Goal: Complete application form

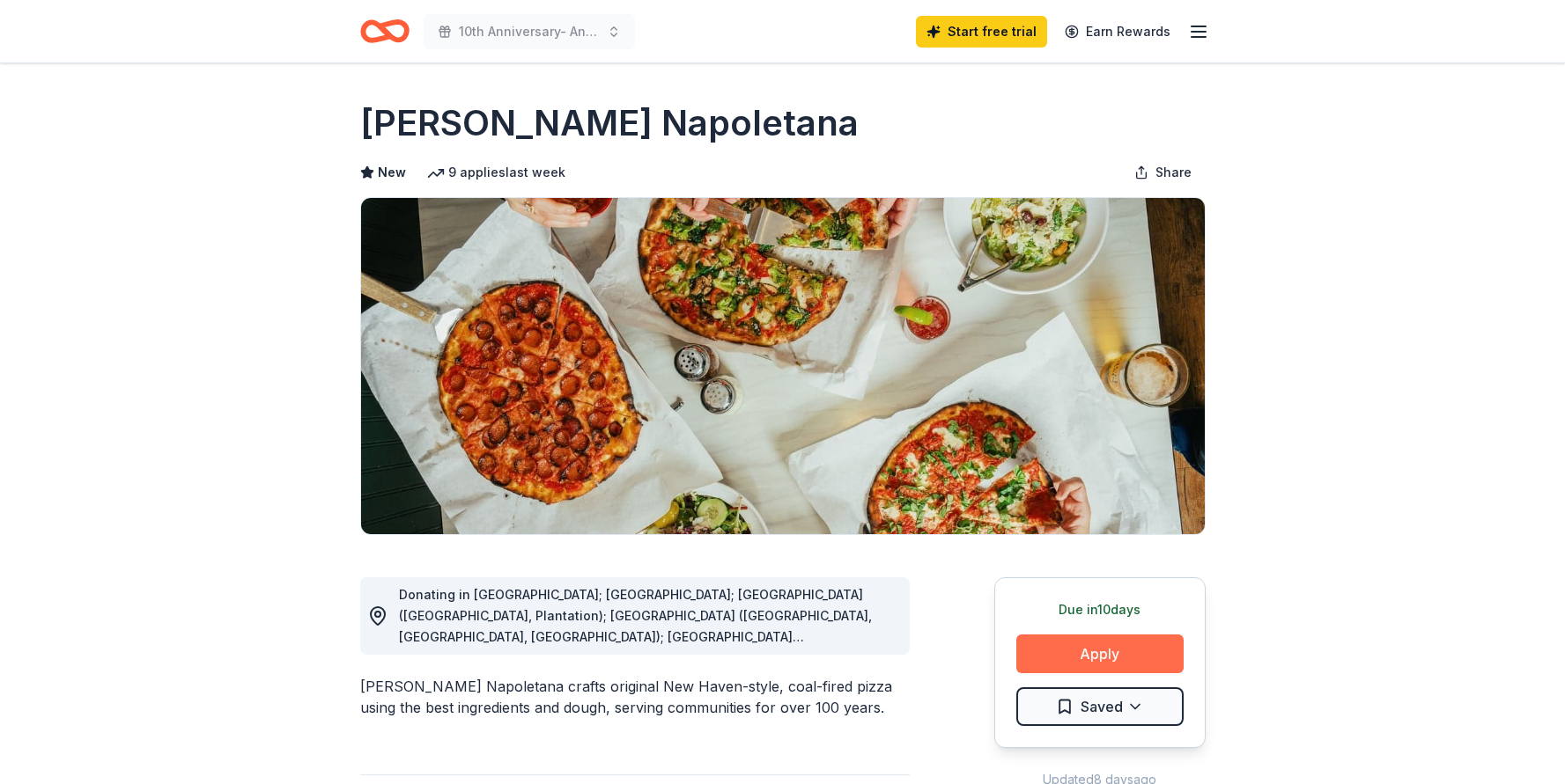
click at [1118, 660] on button "Apply" at bounding box center [1100, 653] width 168 height 39
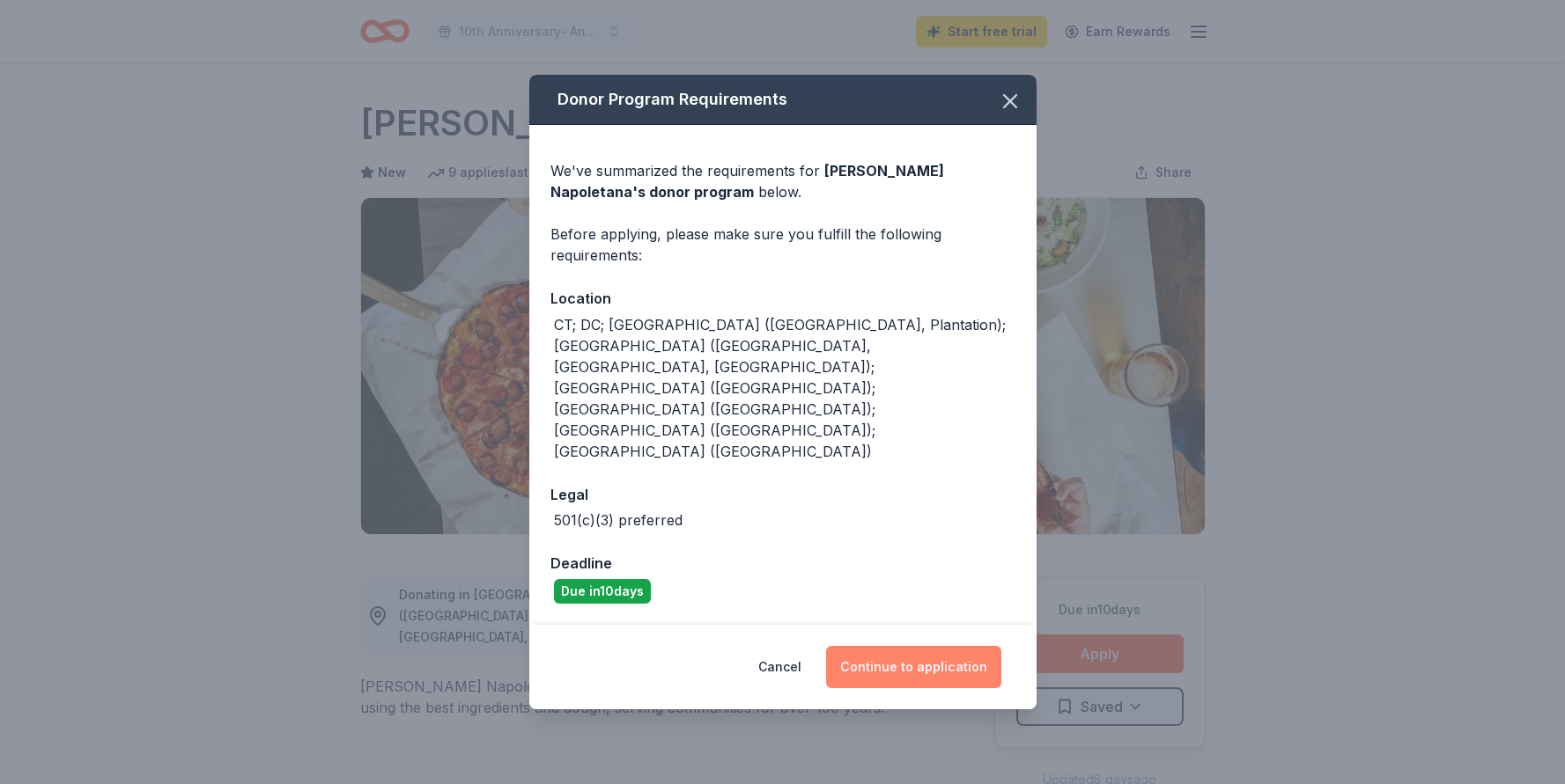
click at [895, 646] on button "Continue to application" at bounding box center [913, 666] width 175 height 42
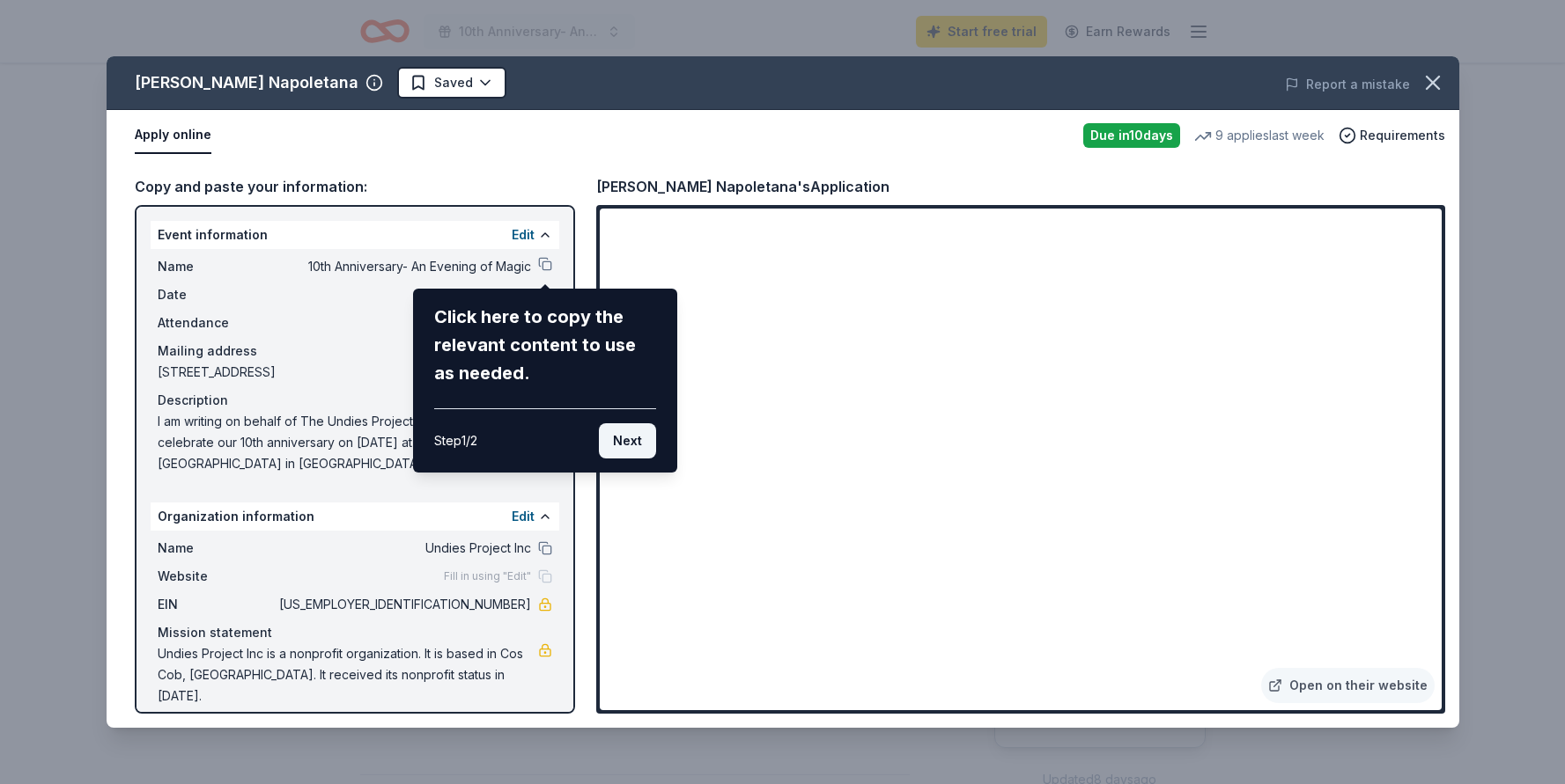
click at [616, 437] on button "Next" at bounding box center [627, 440] width 57 height 35
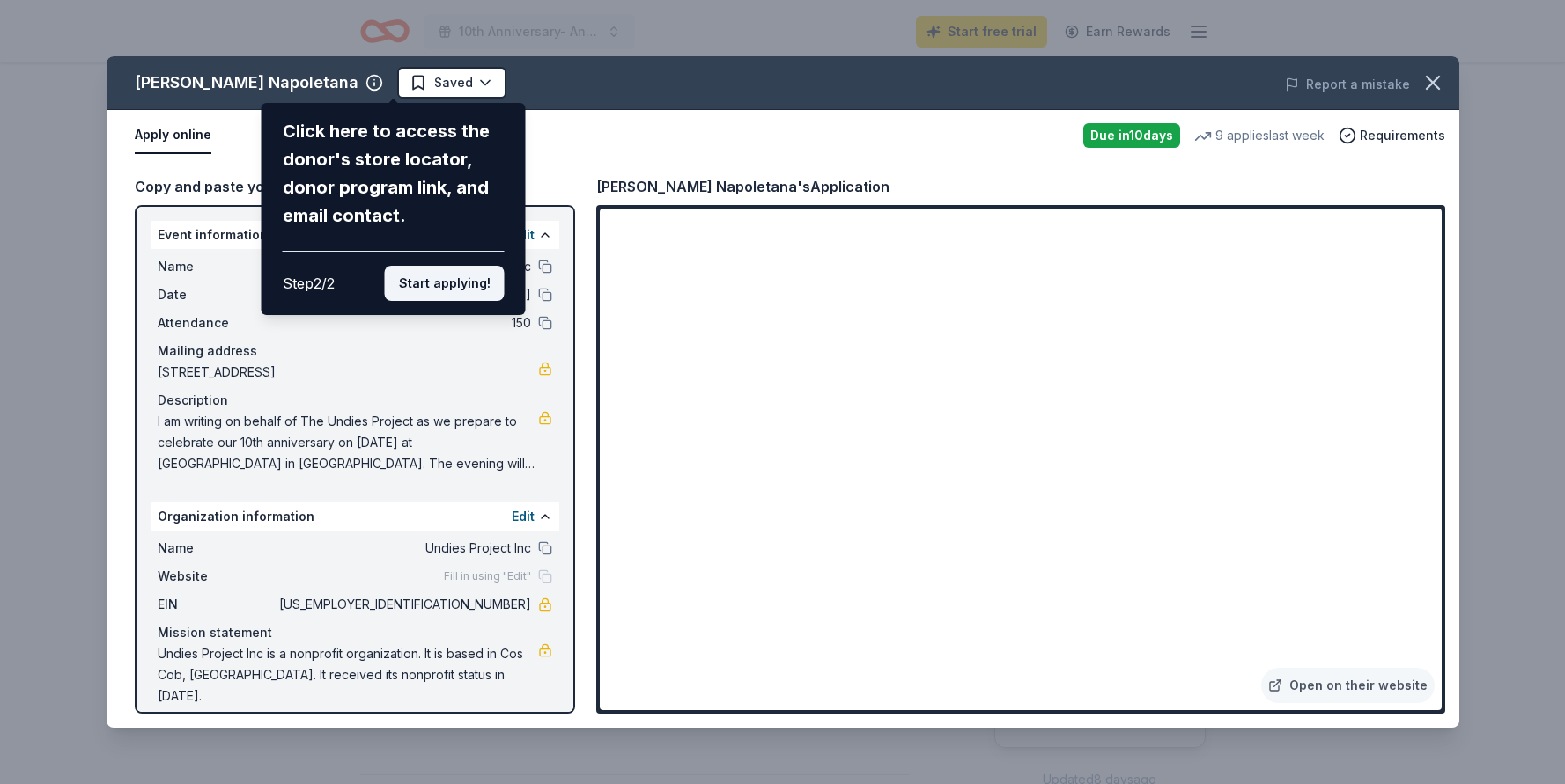
click at [444, 265] on button "Start applying!" at bounding box center [444, 282] width 120 height 35
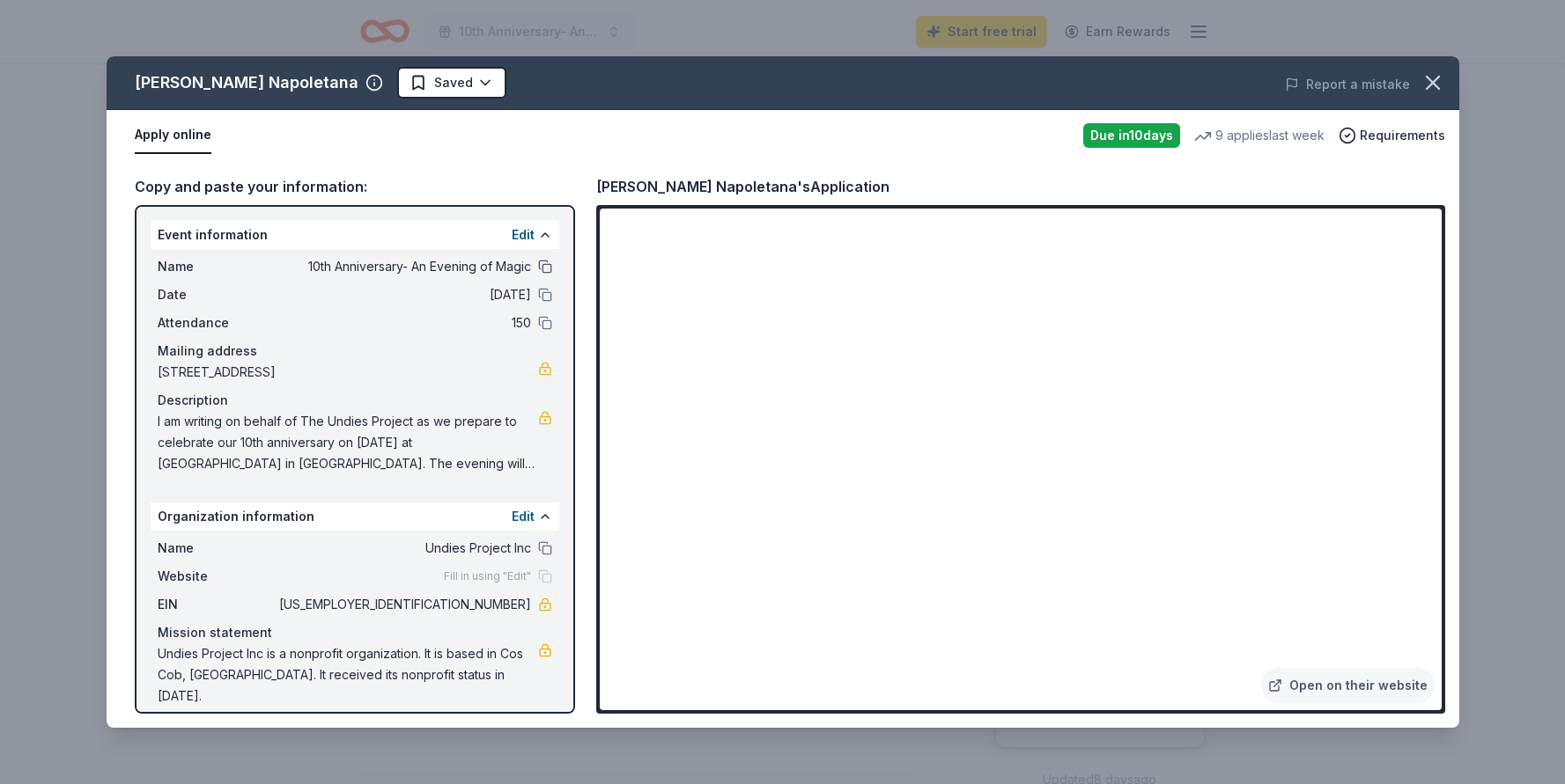
click at [548, 268] on button at bounding box center [544, 266] width 14 height 14
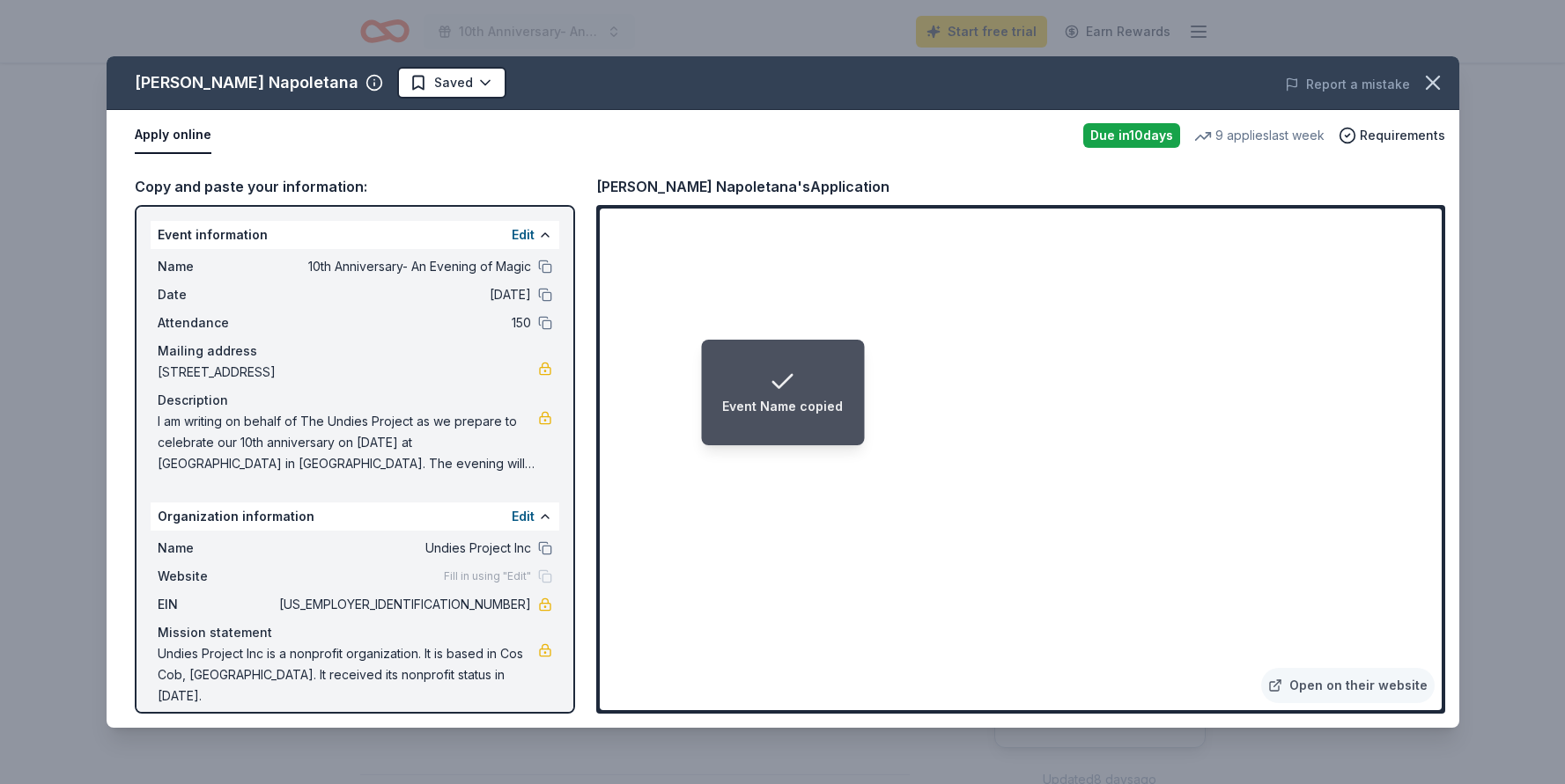
drag, startPoint x: 303, startPoint y: 420, endPoint x: 415, endPoint y: 427, distance: 112.2
click at [415, 427] on span "I am writing on behalf of The Undies Project as we prepare to celebrate our 10t…" at bounding box center [347, 442] width 380 height 63
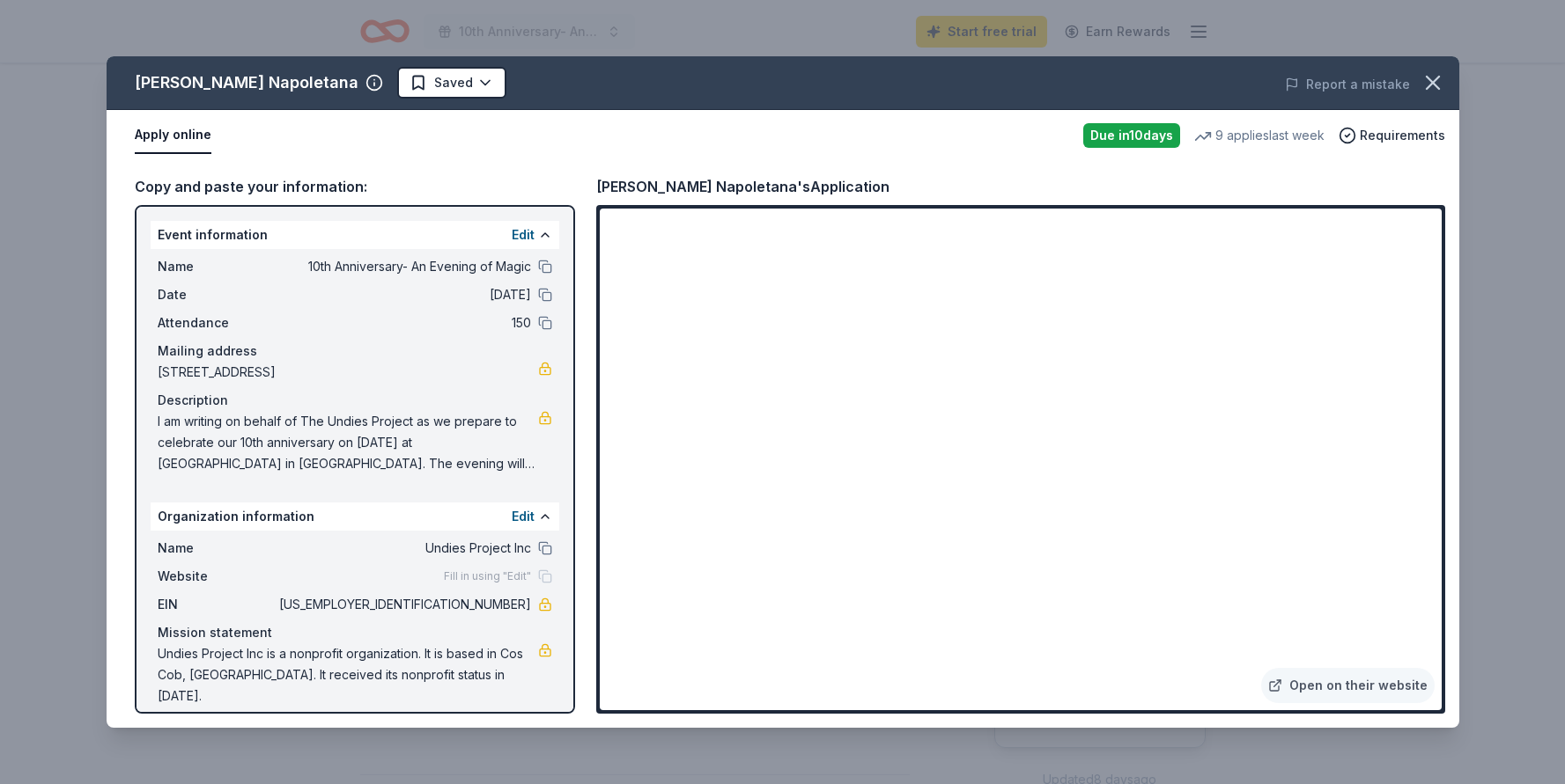
drag, startPoint x: 155, startPoint y: 421, endPoint x: 476, endPoint y: 455, distance: 322.8
click at [476, 455] on div "Name 10th Anniversary- An Evening of Magic Date [DATE] Attendance 150 Mailing a…" at bounding box center [355, 365] width 409 height 232
click at [319, 443] on span "I am writing on behalf of The Undies Project as we prepare to celebrate our 10t…" at bounding box center [347, 442] width 380 height 63
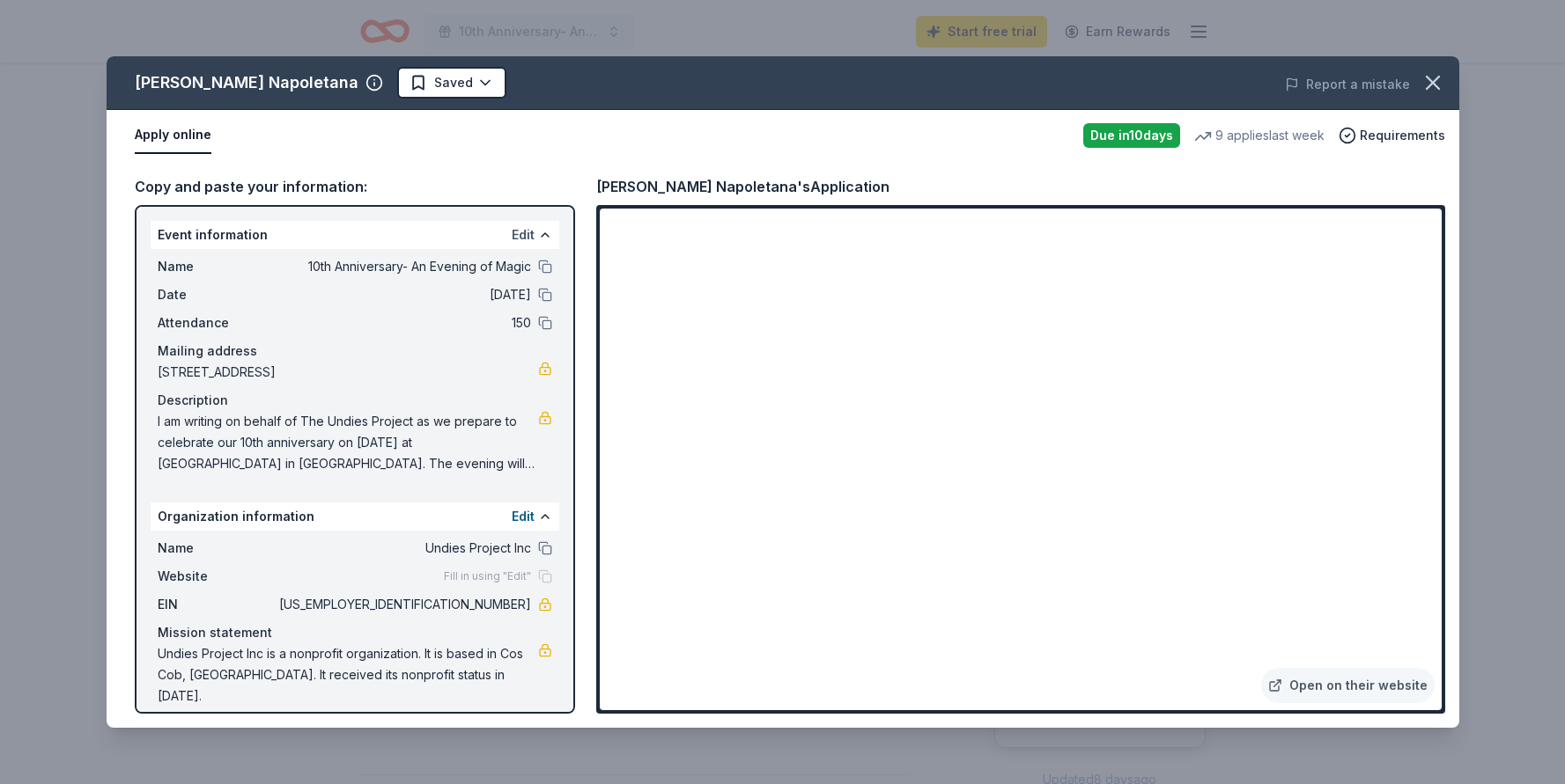
click at [529, 237] on button "Edit" at bounding box center [523, 234] width 23 height 21
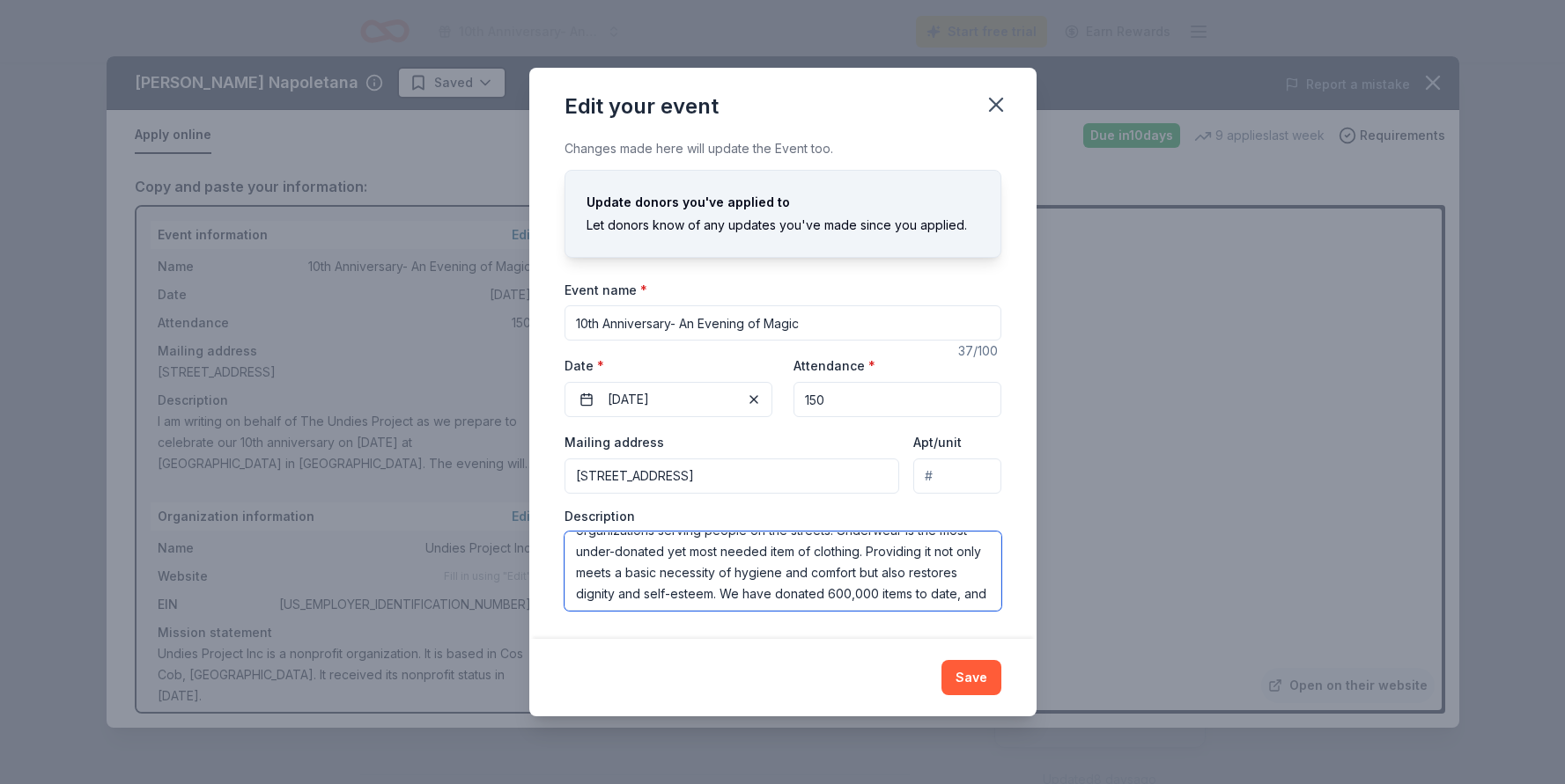
scroll to position [232, 0]
drag, startPoint x: 574, startPoint y: 549, endPoint x: 731, endPoint y: 635, distance: 179.0
click at [731, 635] on div "Changes made here will update the Event too. Update donors you've applied to Le…" at bounding box center [782, 389] width 508 height 501
click at [987, 114] on icon "button" at bounding box center [996, 104] width 24 height 24
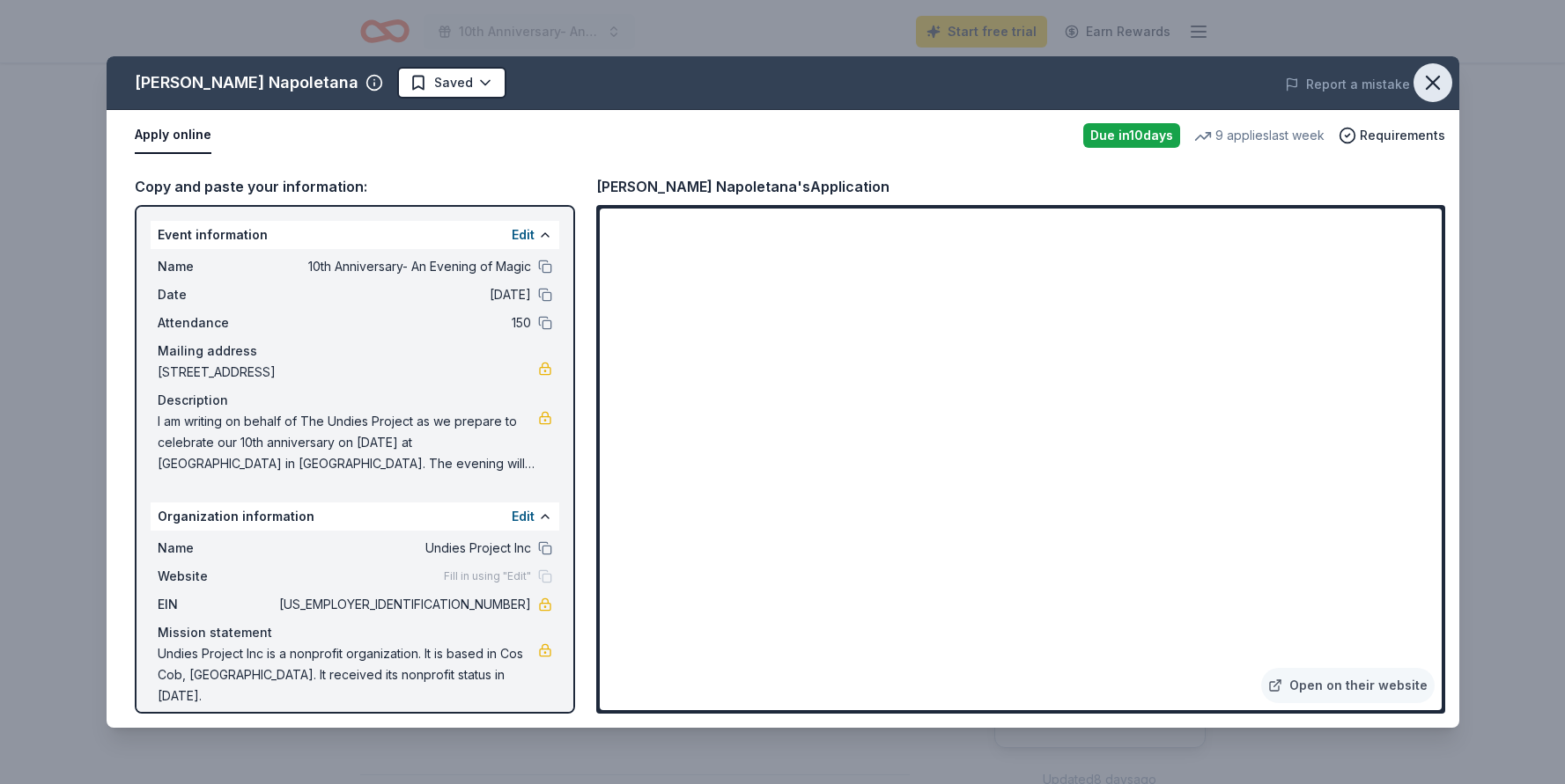
click at [1444, 88] on icon "button" at bounding box center [1432, 83] width 24 height 24
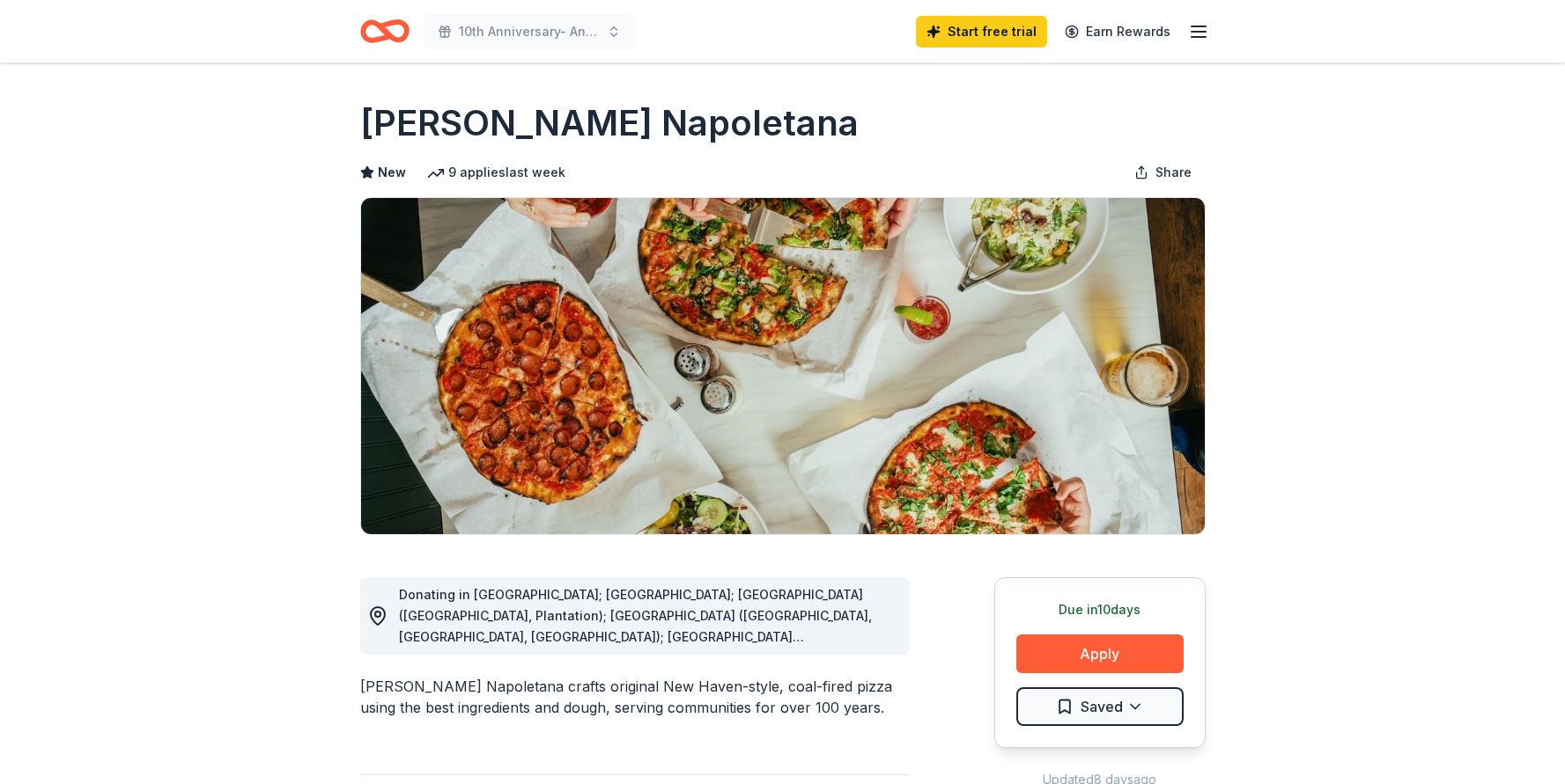
scroll to position [0, 0]
click at [396, 24] on icon "Home" at bounding box center [392, 30] width 27 height 18
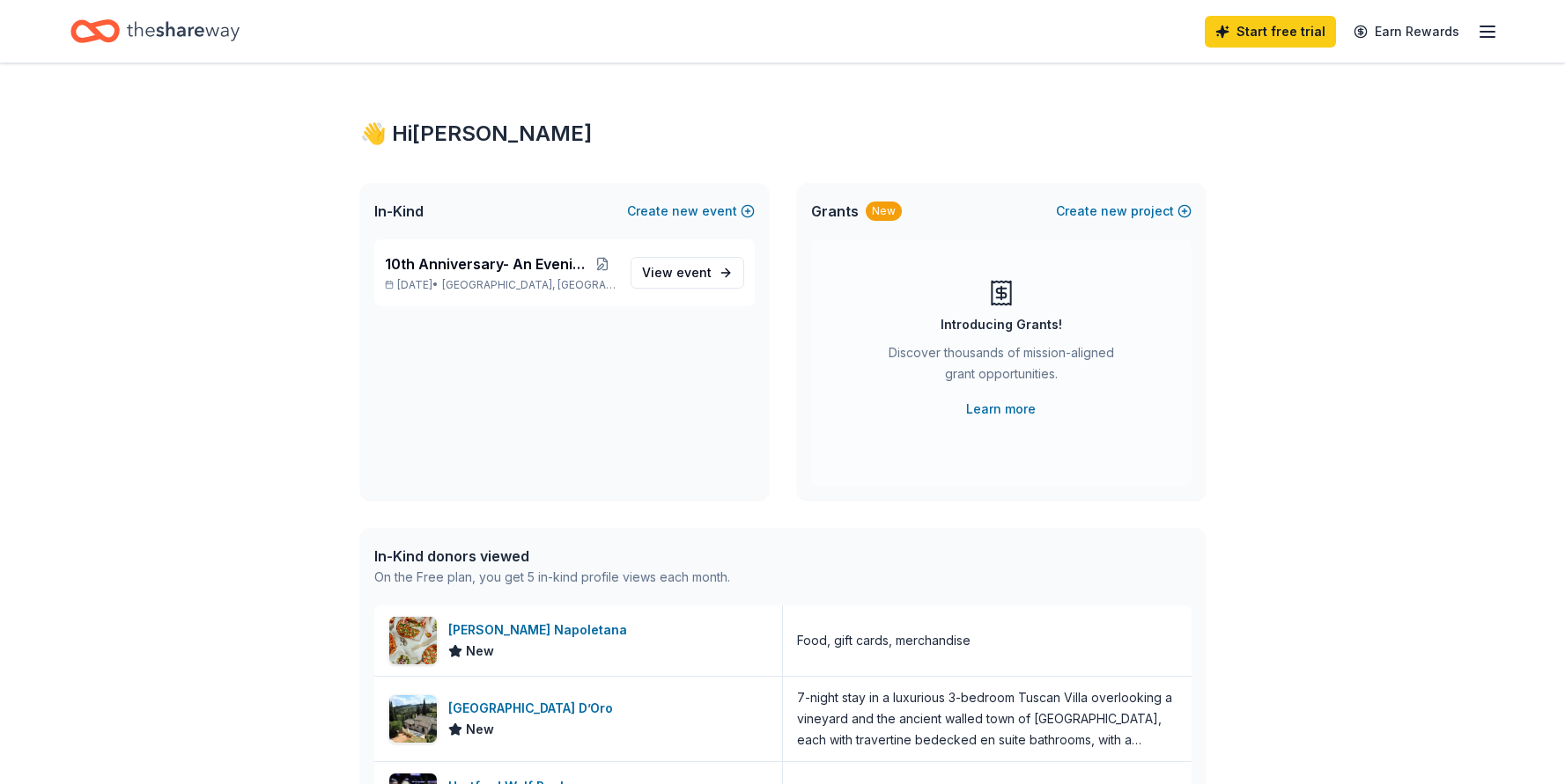
click at [1488, 28] on icon "button" at bounding box center [1487, 31] width 21 height 21
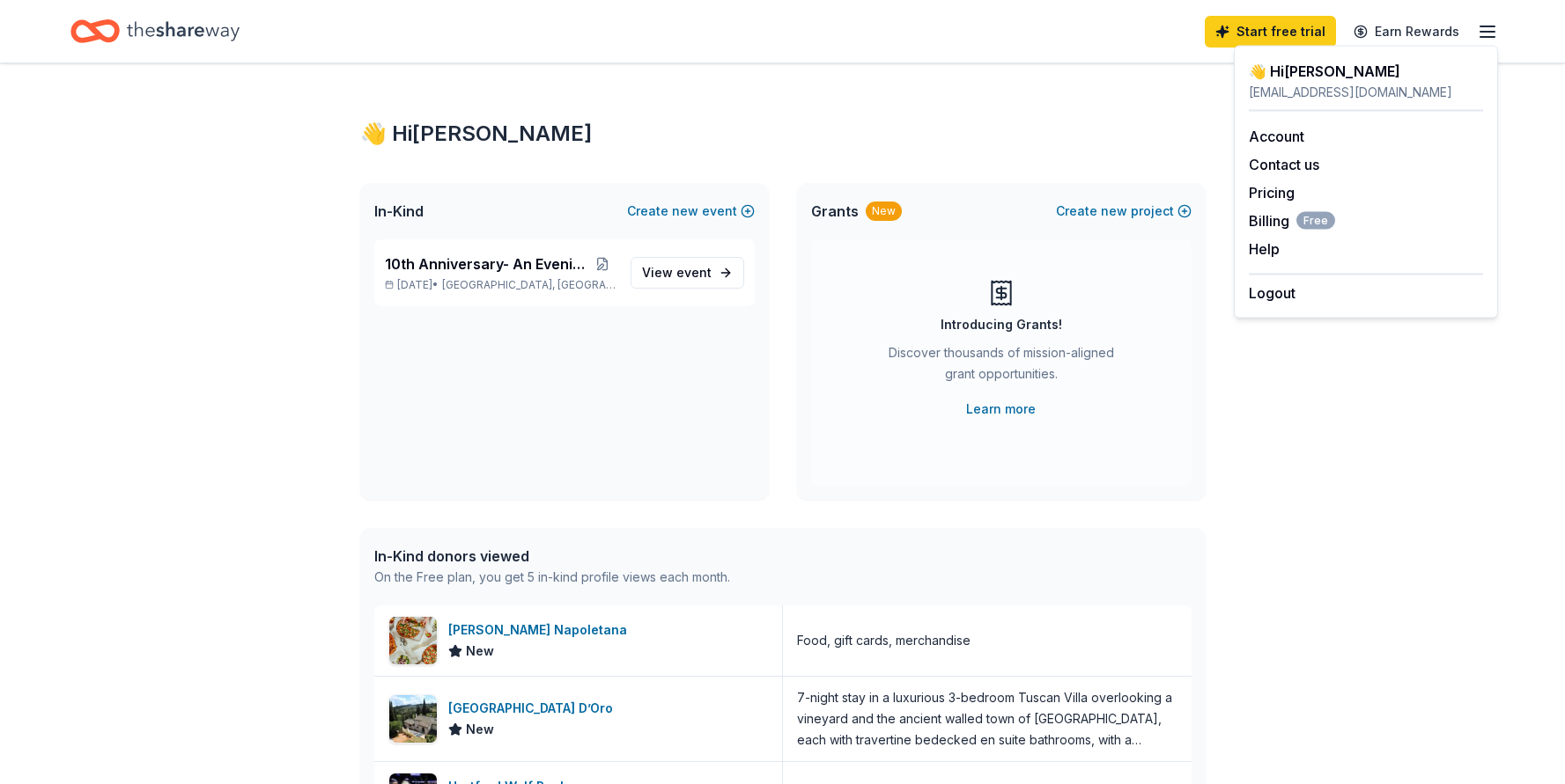
click at [1488, 28] on icon "button" at bounding box center [1487, 31] width 21 height 21
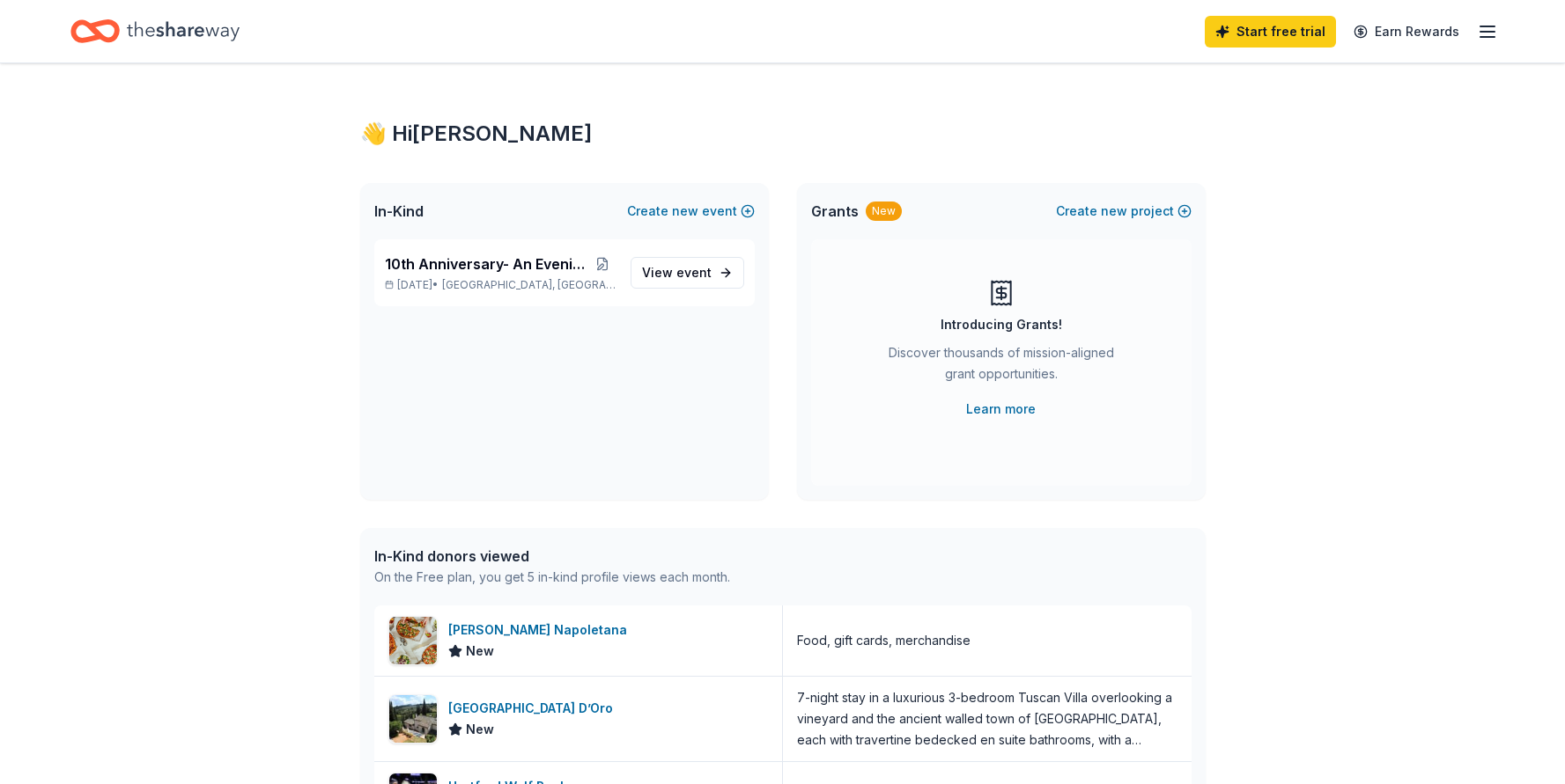
click at [149, 14] on icon "Home" at bounding box center [184, 31] width 113 height 36
